Goal: Task Accomplishment & Management: Complete application form

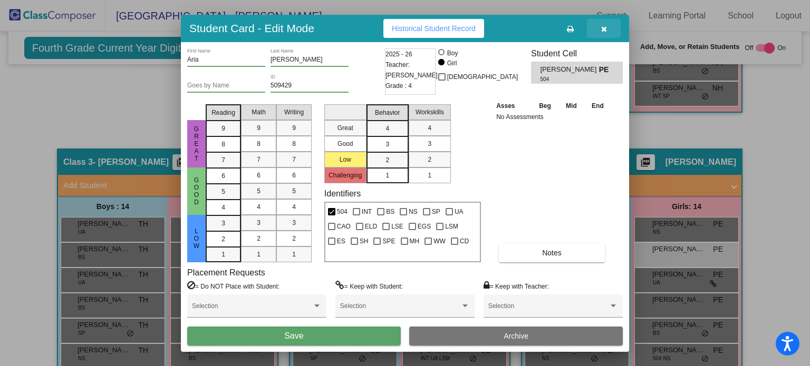
click at [603, 26] on icon "button" at bounding box center [604, 28] width 6 height 7
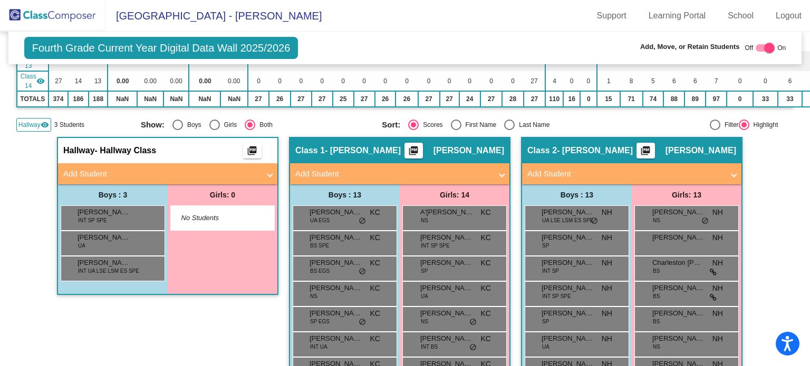
scroll to position [367, 0]
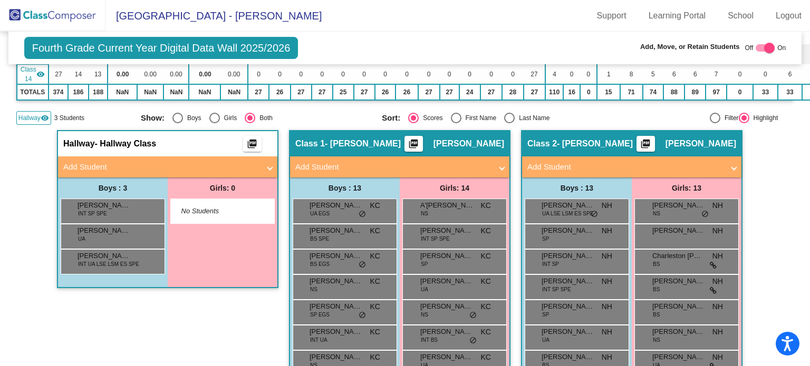
click at [249, 163] on mat-panel-title "Add Student" at bounding box center [161, 167] width 196 height 12
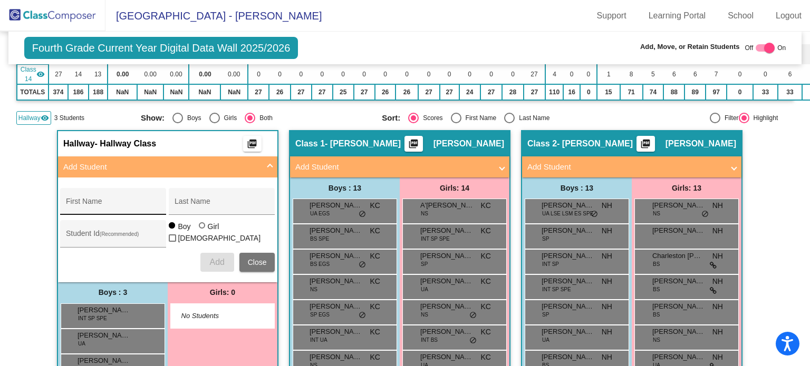
click at [146, 201] on input "First Name" at bounding box center [113, 205] width 95 height 8
type input "[DEMOGRAPHIC_DATA]"
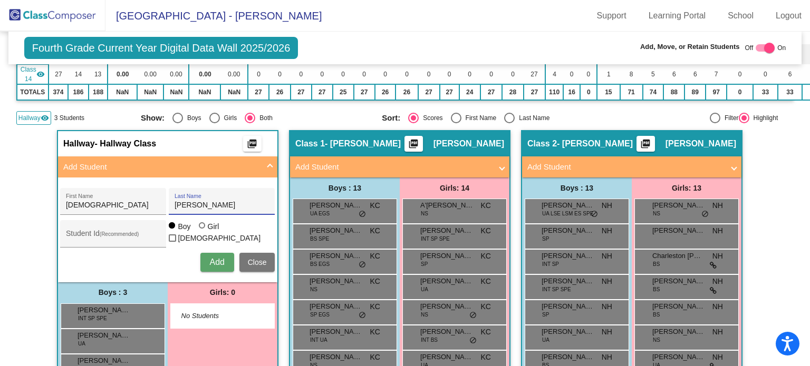
type input "[PERSON_NAME]"
click at [98, 233] on input "Student Id (Recommended)" at bounding box center [113, 237] width 95 height 8
type input "509467"
click at [209, 258] on span "Add" at bounding box center [216, 262] width 15 height 9
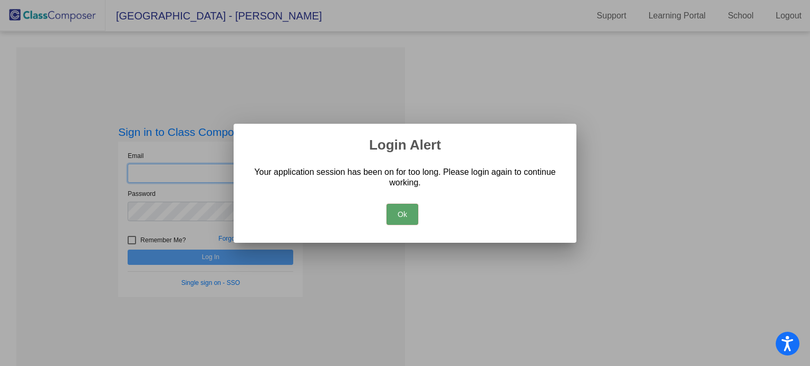
type input "[EMAIL_ADDRESS][DOMAIN_NAME]"
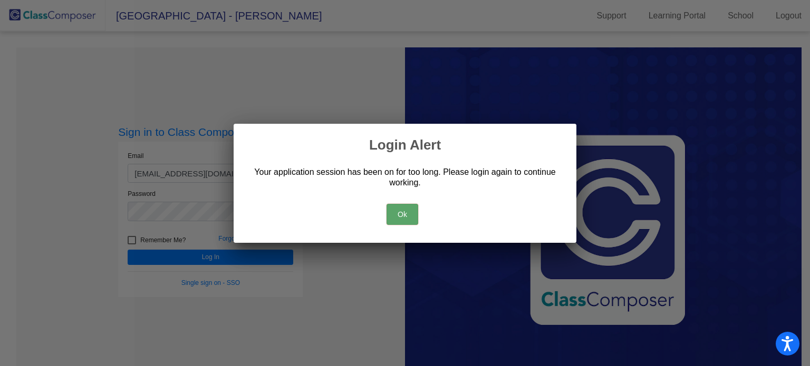
click at [405, 209] on button "Ok" at bounding box center [402, 214] width 32 height 21
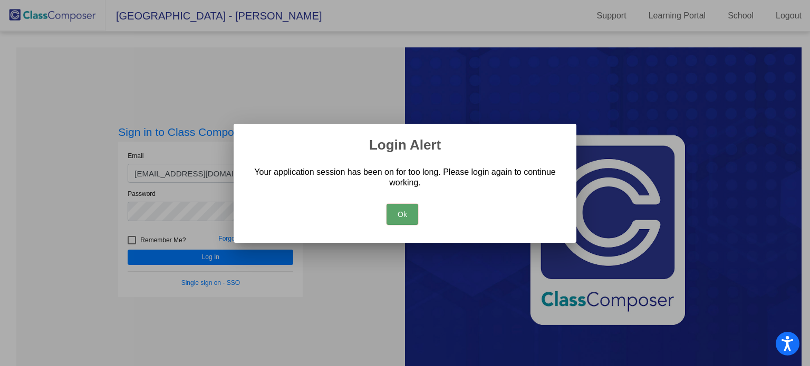
click at [222, 257] on div at bounding box center [405, 183] width 810 height 366
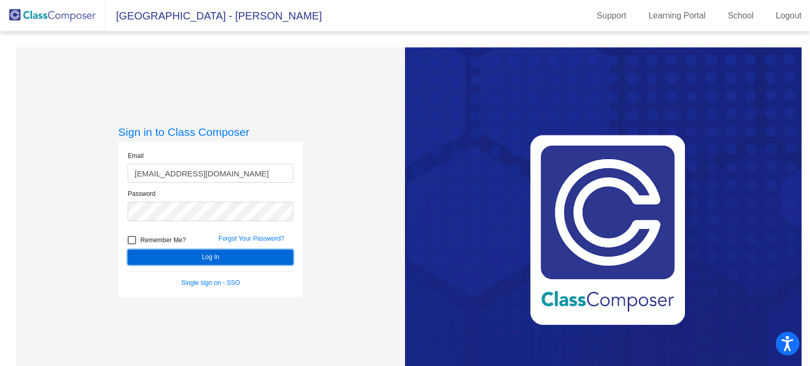
click at [222, 257] on button "Log In" at bounding box center [210, 257] width 165 height 15
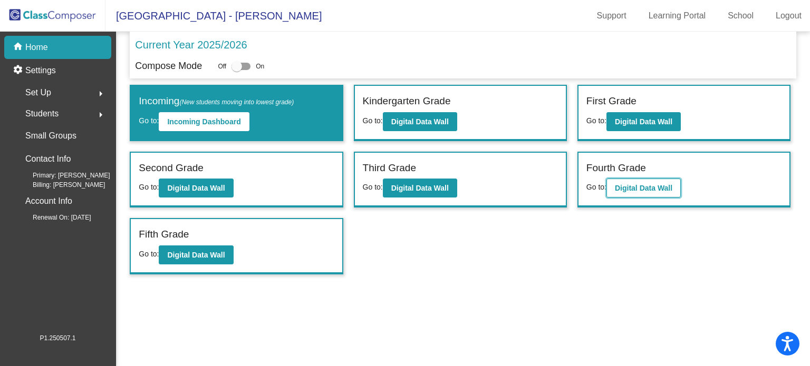
click at [634, 187] on b "Digital Data Wall" at bounding box center [643, 188] width 57 height 8
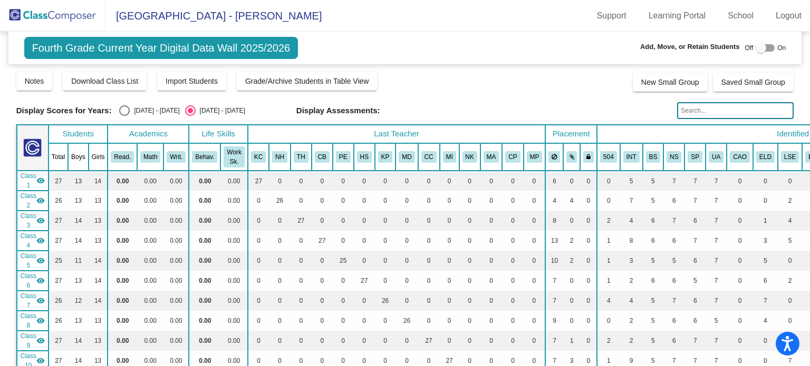
click at [756, 48] on div at bounding box center [760, 48] width 11 height 11
checkbox input "true"
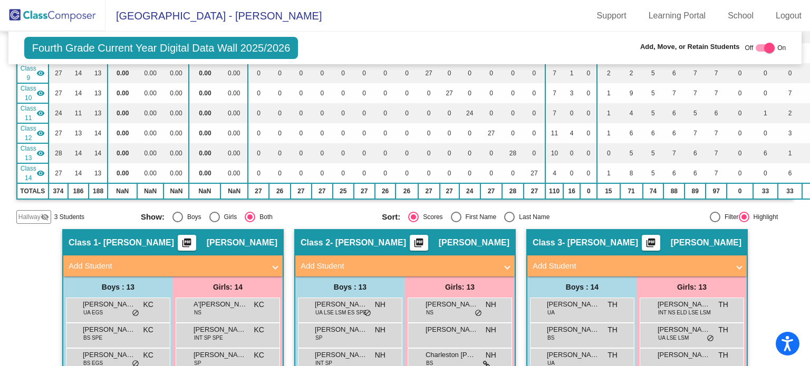
scroll to position [289, 0]
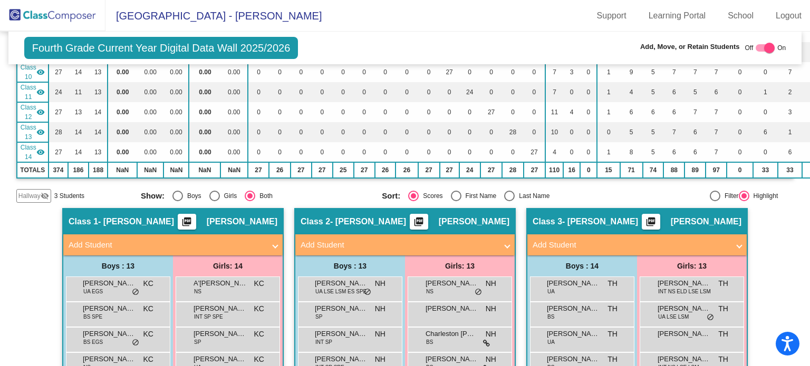
click at [32, 193] on span "Hallway" at bounding box center [29, 195] width 22 height 9
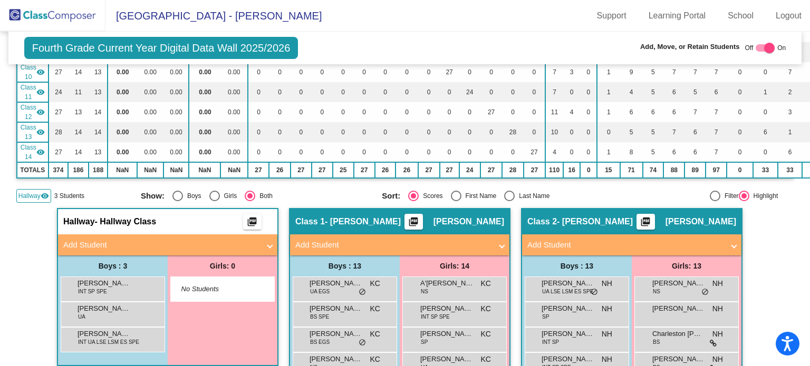
click at [148, 243] on mat-panel-title "Add Student" at bounding box center [161, 245] width 196 height 12
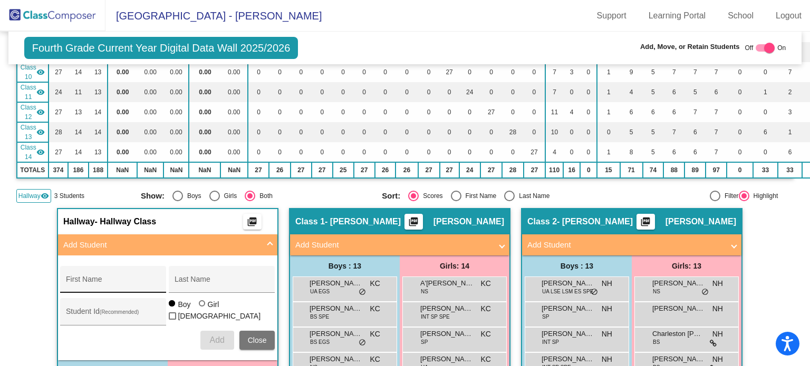
click at [116, 272] on div "First Name" at bounding box center [113, 283] width 95 height 22
type input "[DEMOGRAPHIC_DATA]"
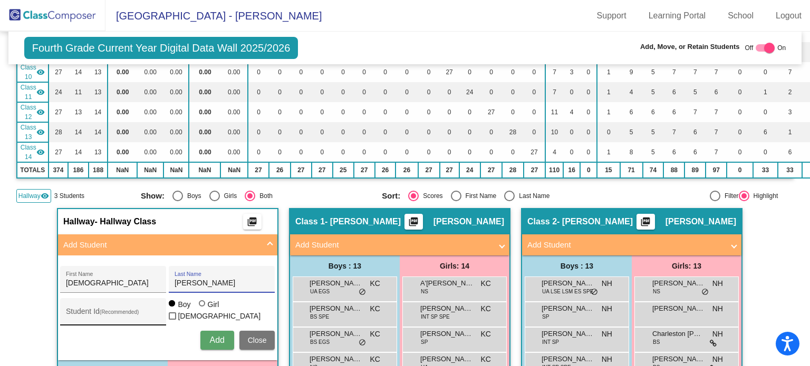
type input "[PERSON_NAME]"
click at [81, 306] on div "Student Id (Recommended)" at bounding box center [113, 315] width 95 height 22
type input "509467"
click at [209, 336] on span "Add" at bounding box center [216, 340] width 15 height 9
type input "[PERSON_NAME]"
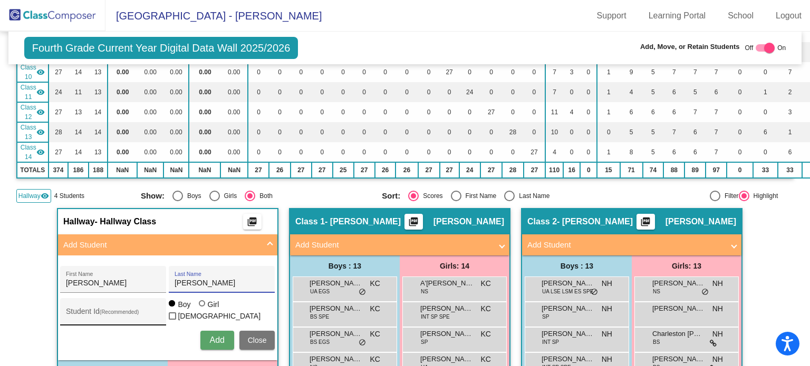
type input "[PERSON_NAME]"
click at [85, 311] on input "Student Id (Recommended)" at bounding box center [113, 315] width 95 height 8
type input "509468"
click at [218, 337] on span "Add" at bounding box center [216, 340] width 15 height 9
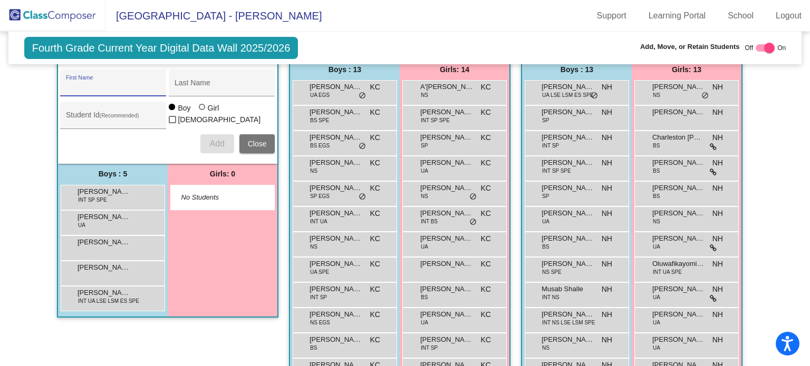
scroll to position [512, 0]
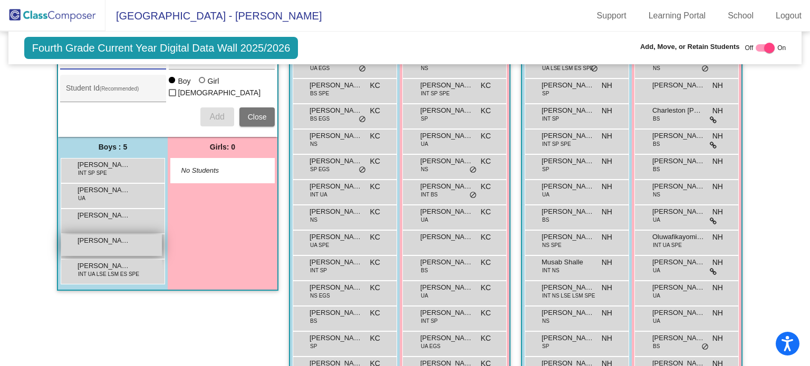
click at [108, 236] on span "[PERSON_NAME]" at bounding box center [103, 241] width 53 height 11
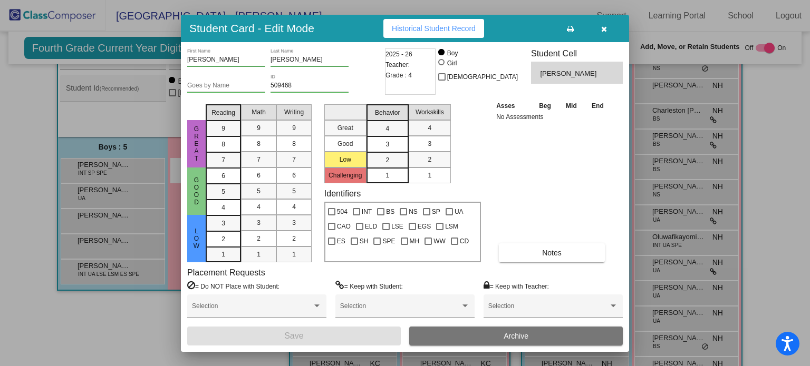
click at [444, 64] on div at bounding box center [441, 62] width 6 height 6
click at [442, 67] on input "Girl" at bounding box center [442, 67] width 1 height 1
radio input "true"
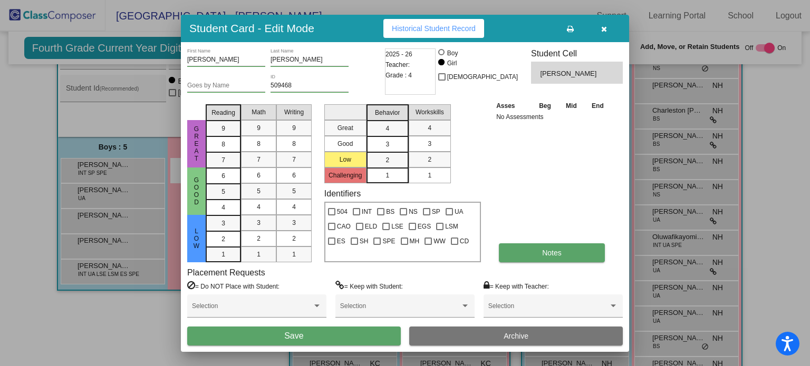
click at [545, 252] on span "Notes" at bounding box center [551, 253] width 19 height 8
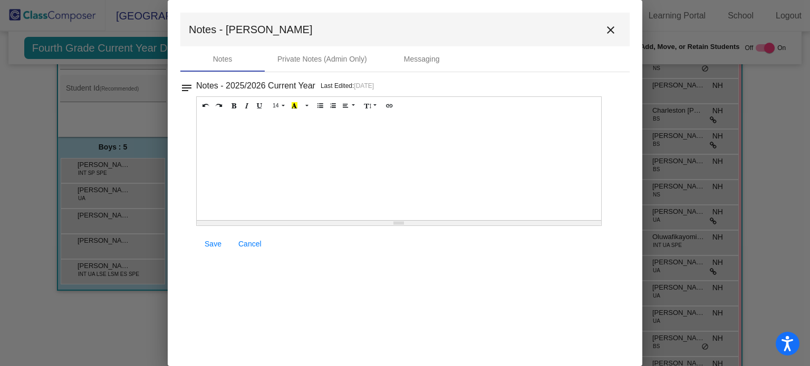
click at [259, 140] on div at bounding box center [399, 167] width 404 height 105
click at [212, 240] on span "Save" at bounding box center [212, 244] width 17 height 8
click at [607, 31] on mat-icon "close" at bounding box center [610, 30] width 13 height 13
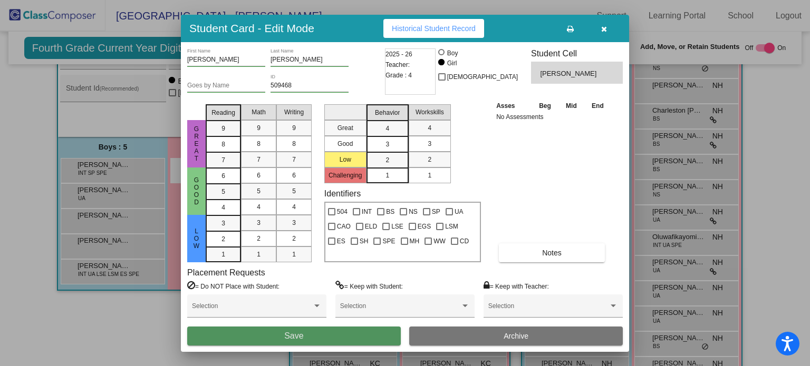
click at [301, 332] on span "Save" at bounding box center [293, 335] width 19 height 9
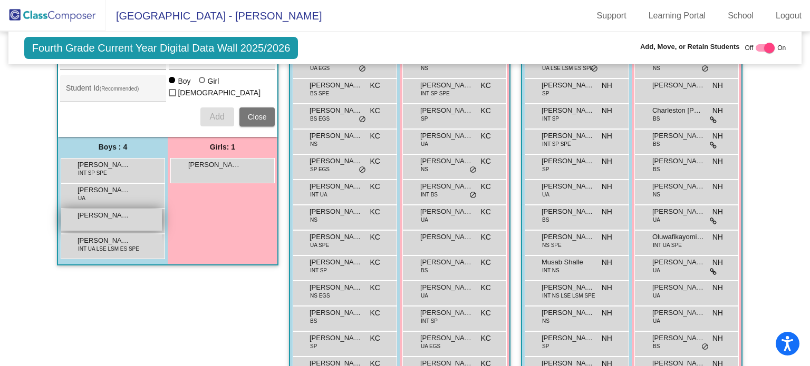
click at [132, 220] on div "[PERSON_NAME] lock do_not_disturb_alt" at bounding box center [111, 220] width 101 height 22
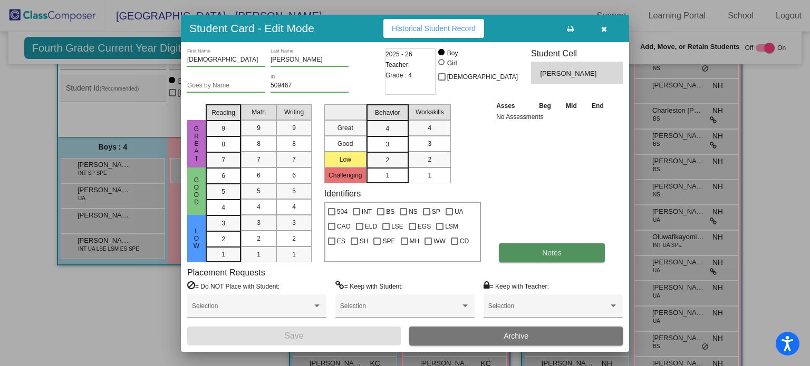
click at [521, 257] on button "Notes" at bounding box center [552, 252] width 106 height 19
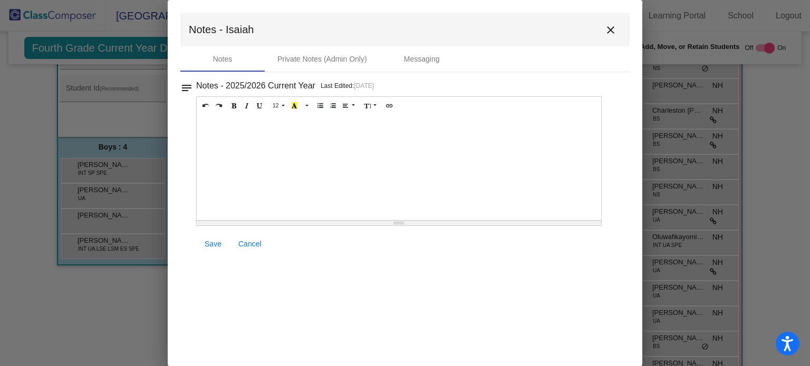
click at [257, 126] on div at bounding box center [399, 167] width 404 height 105
click at [213, 244] on span "Save" at bounding box center [212, 244] width 17 height 8
click at [610, 30] on mat-icon "close" at bounding box center [610, 30] width 13 height 13
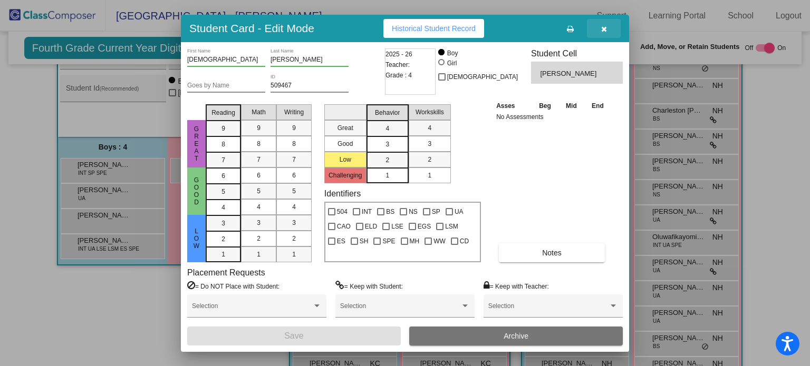
click at [599, 27] on button "button" at bounding box center [604, 28] width 34 height 19
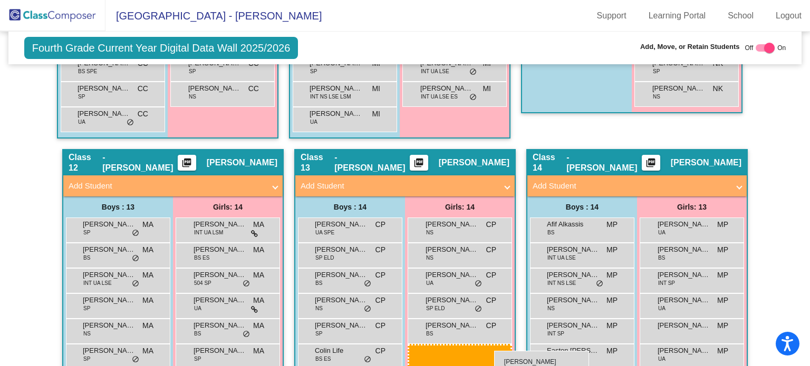
scroll to position [2131, 0]
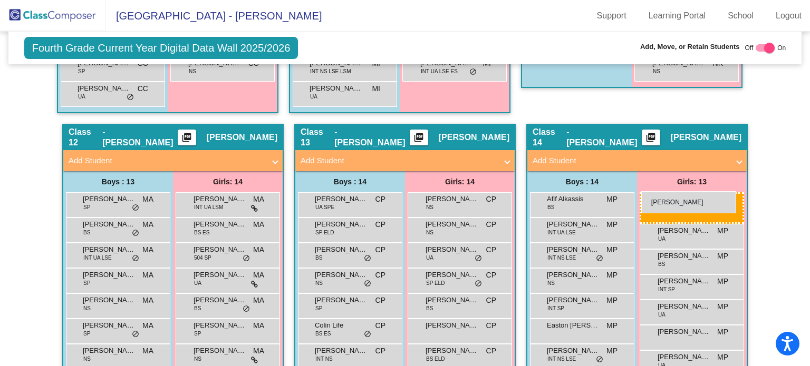
drag, startPoint x: 213, startPoint y: 121, endPoint x: 641, endPoint y: 191, distance: 433.2
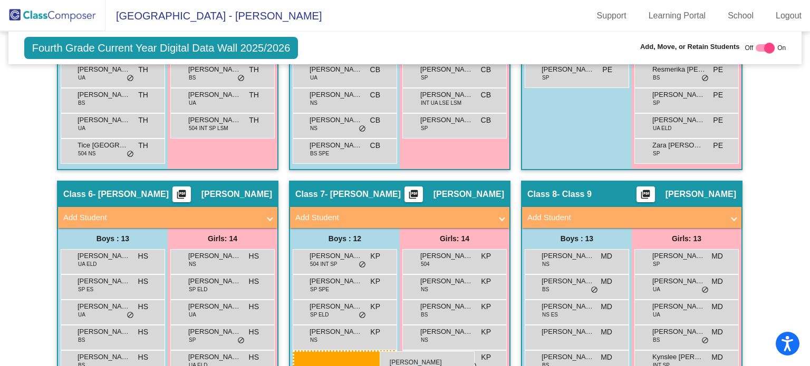
scroll to position [1218, 0]
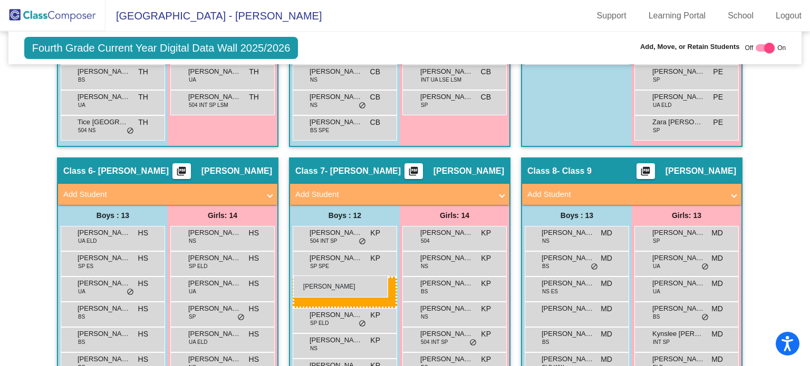
drag, startPoint x: 106, startPoint y: 253, endPoint x: 293, endPoint y: 276, distance: 187.9
